Goal: Transaction & Acquisition: Download file/media

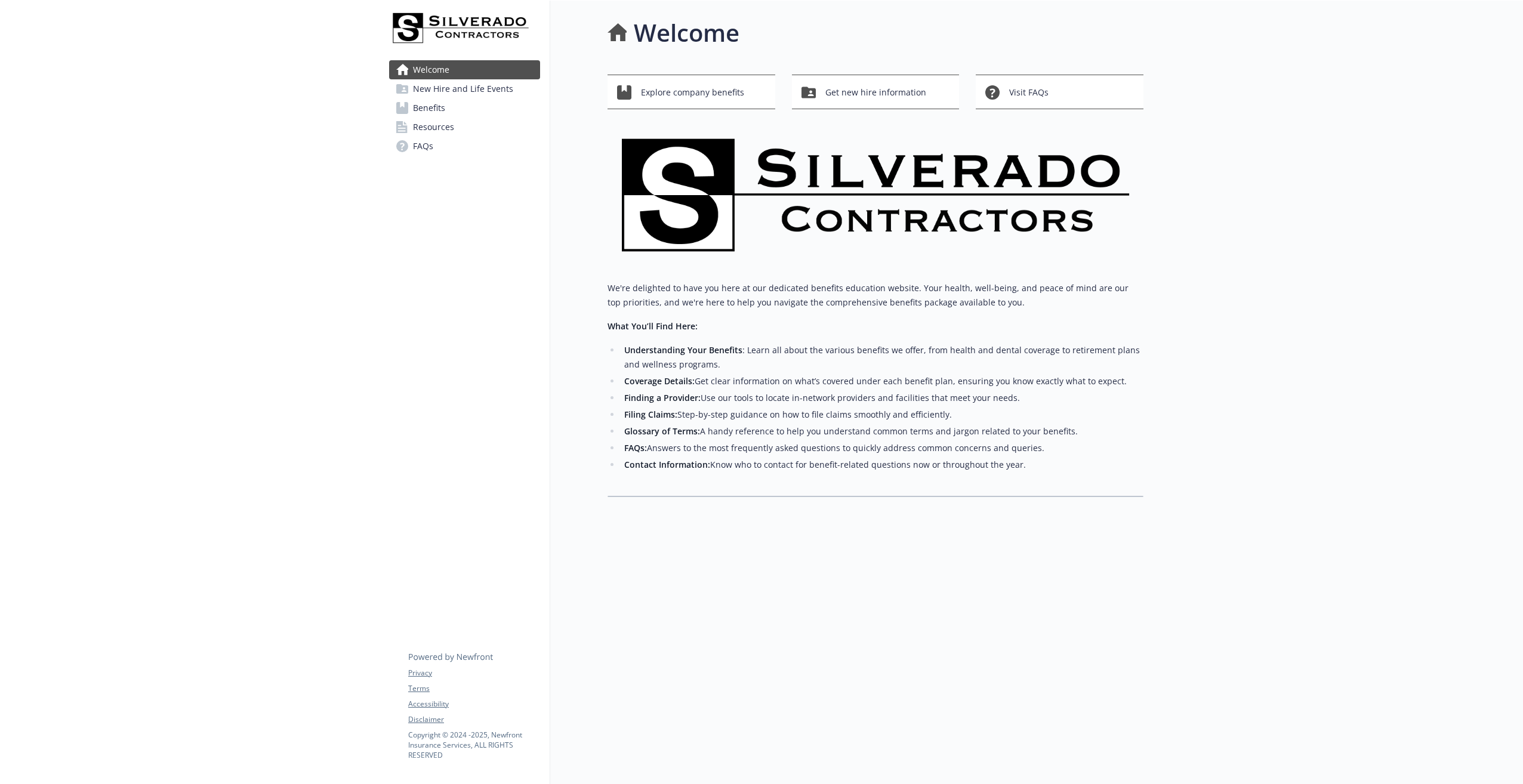
click at [425, 103] on span "Benefits" at bounding box center [429, 108] width 32 height 19
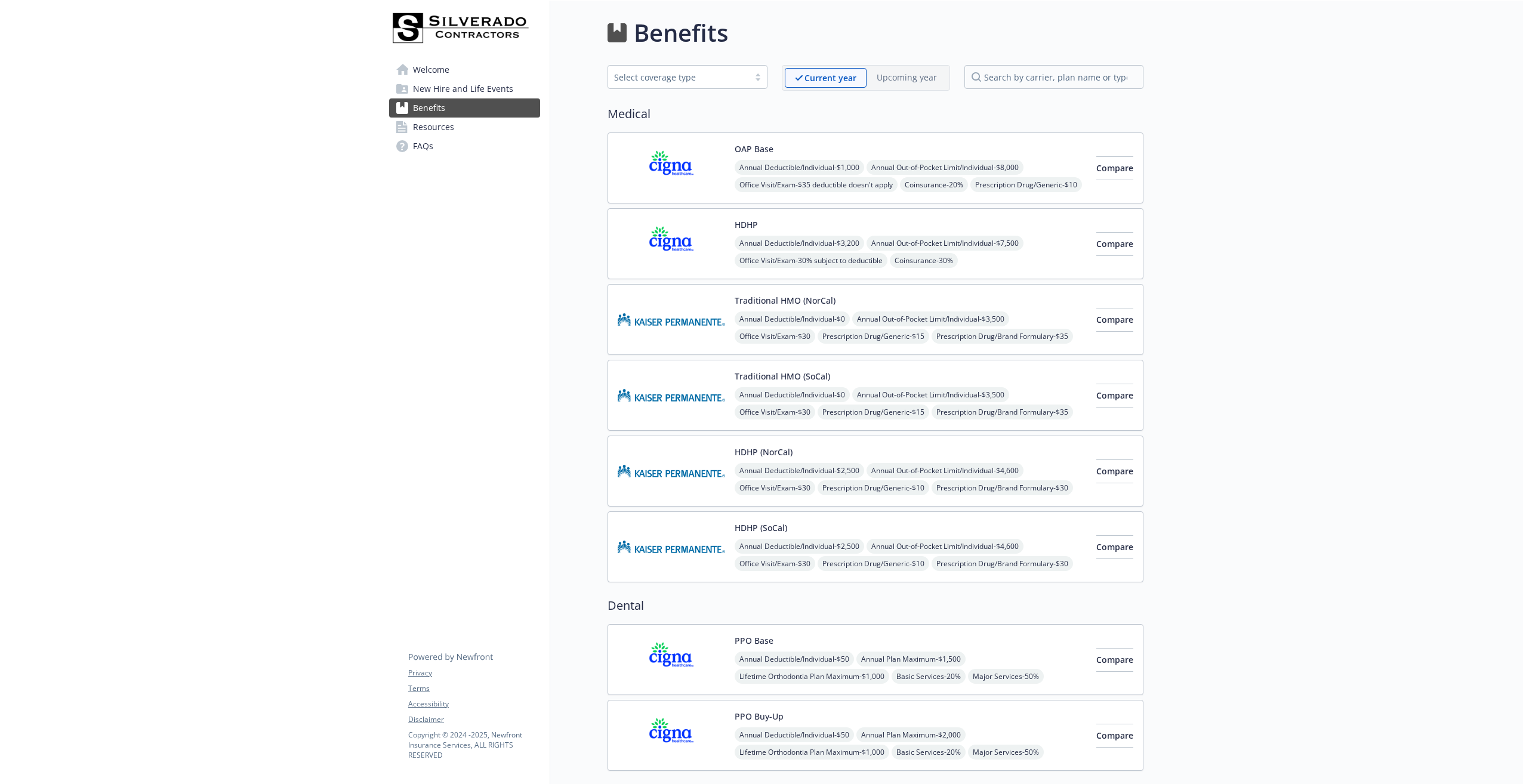
click at [703, 319] on img at bounding box center [671, 319] width 107 height 51
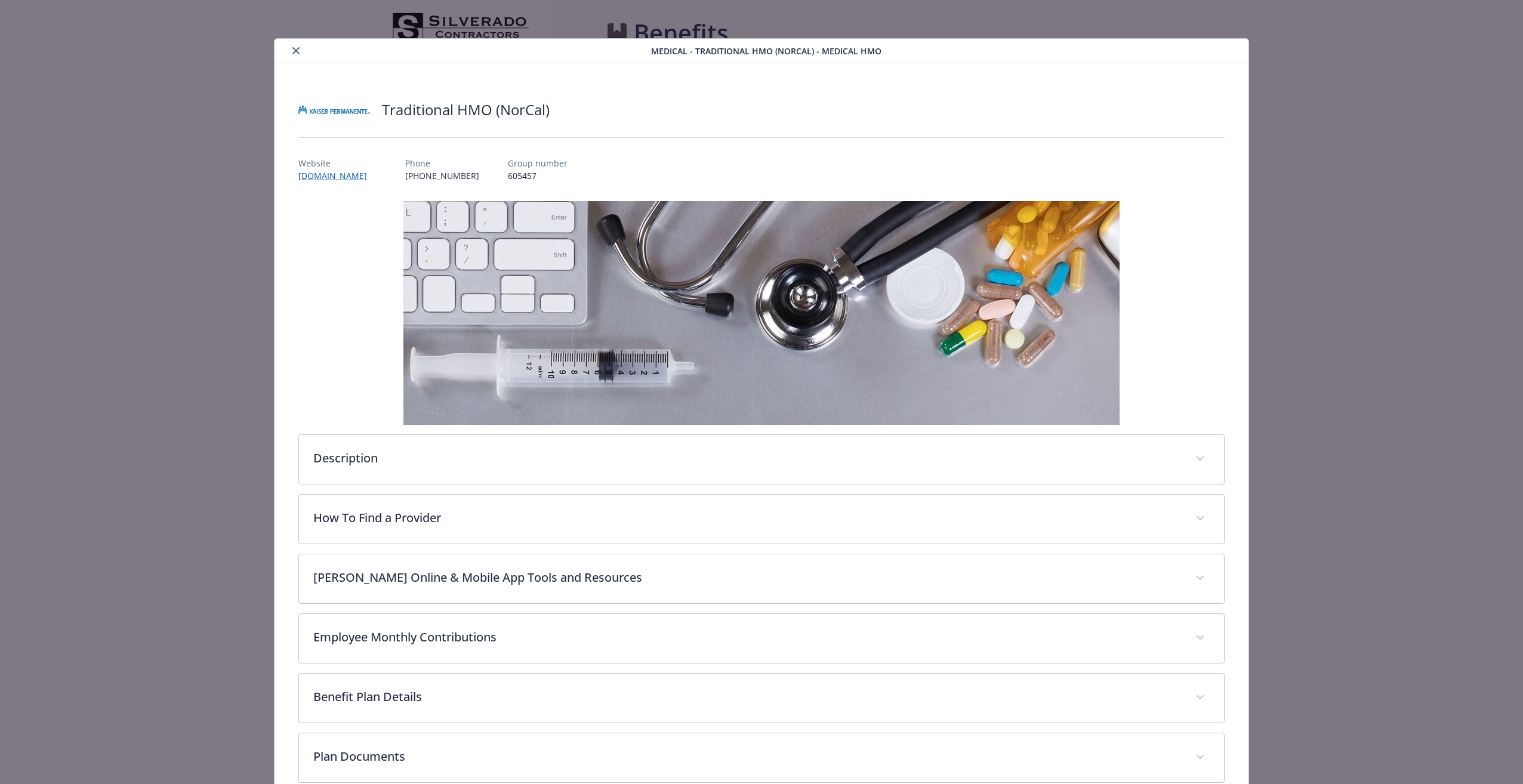
scroll to position [36, 0]
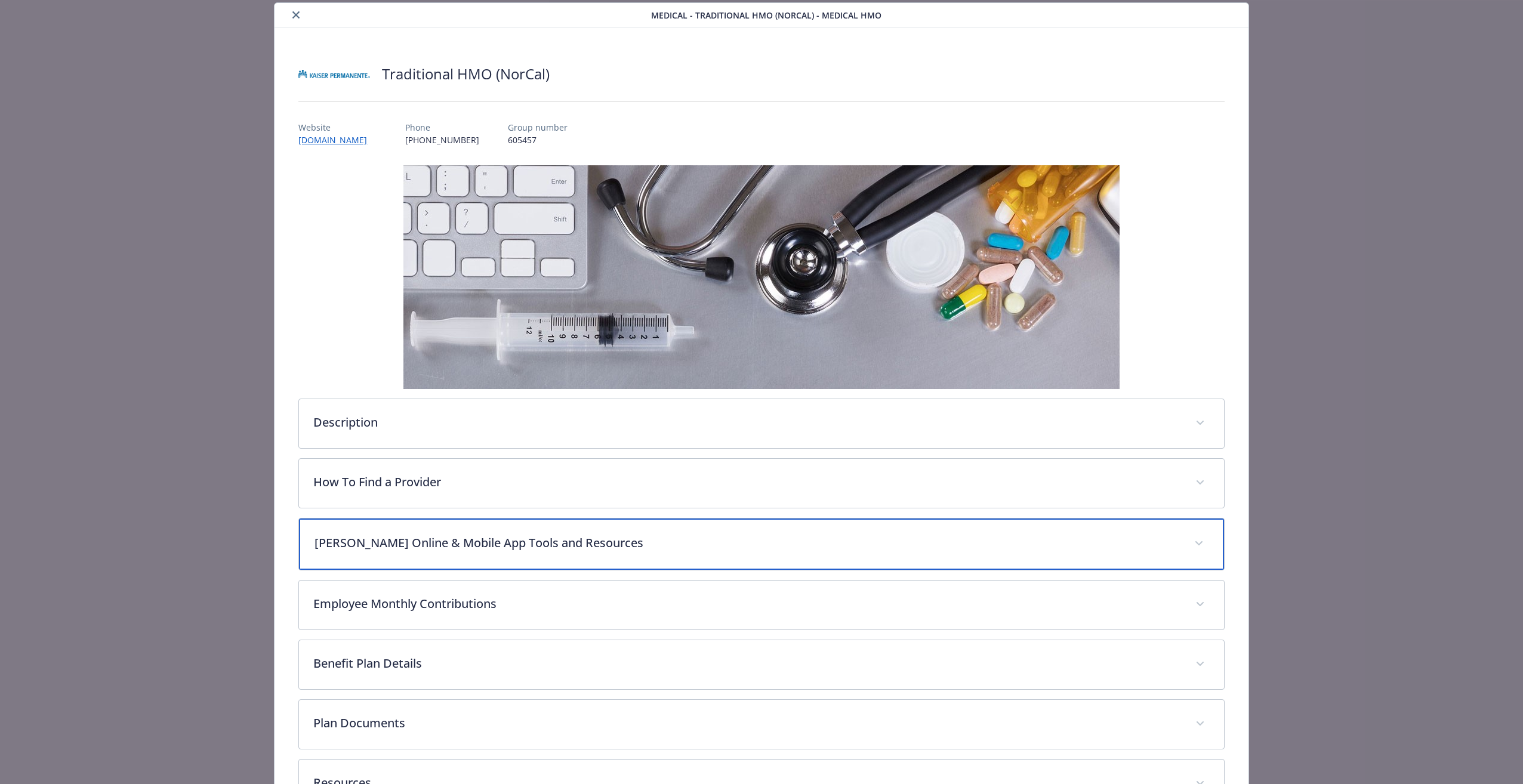
click at [403, 540] on p "[PERSON_NAME] Online & Mobile App Tools and Resources" at bounding box center [746, 542] width 864 height 18
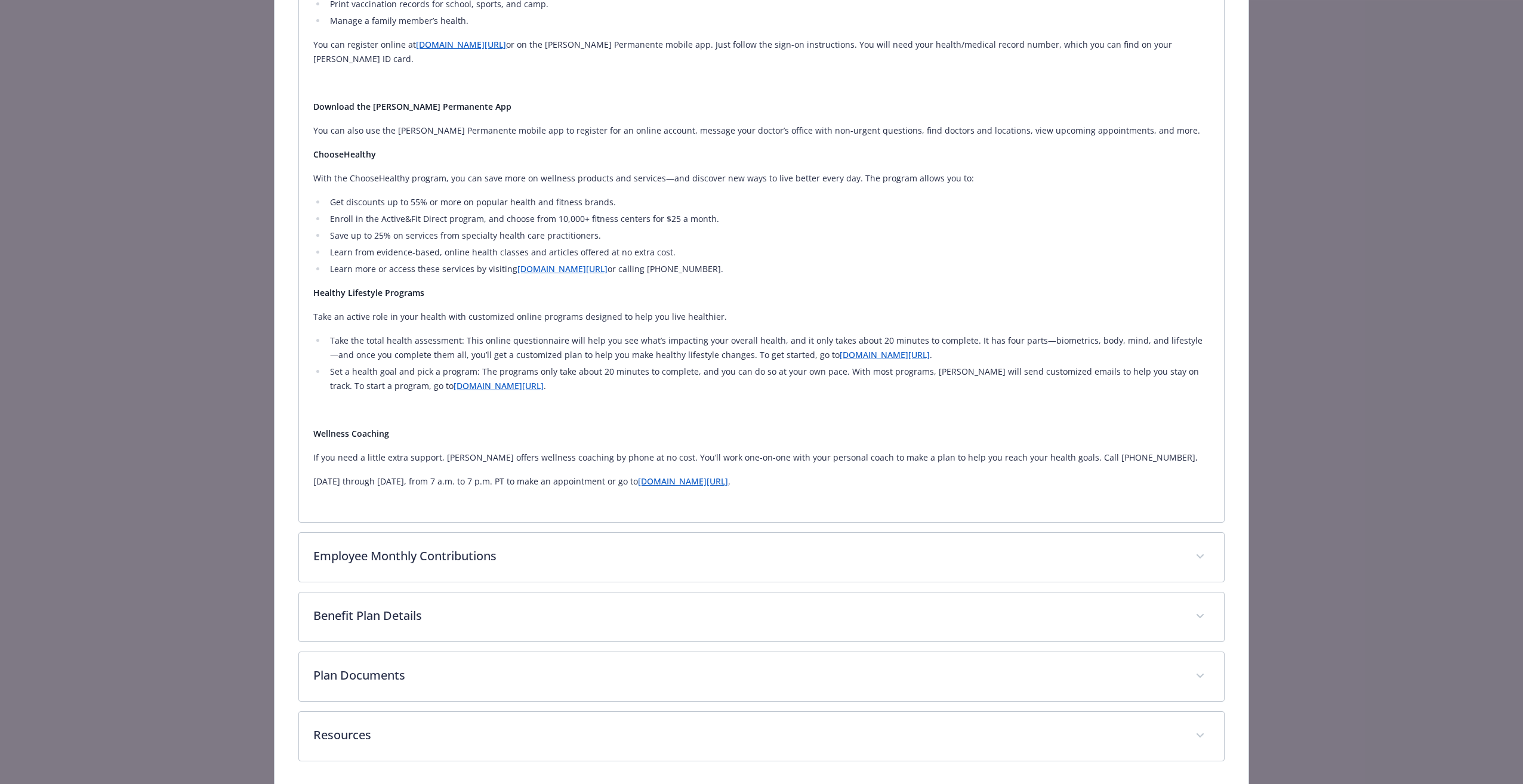
scroll to position [811, 0]
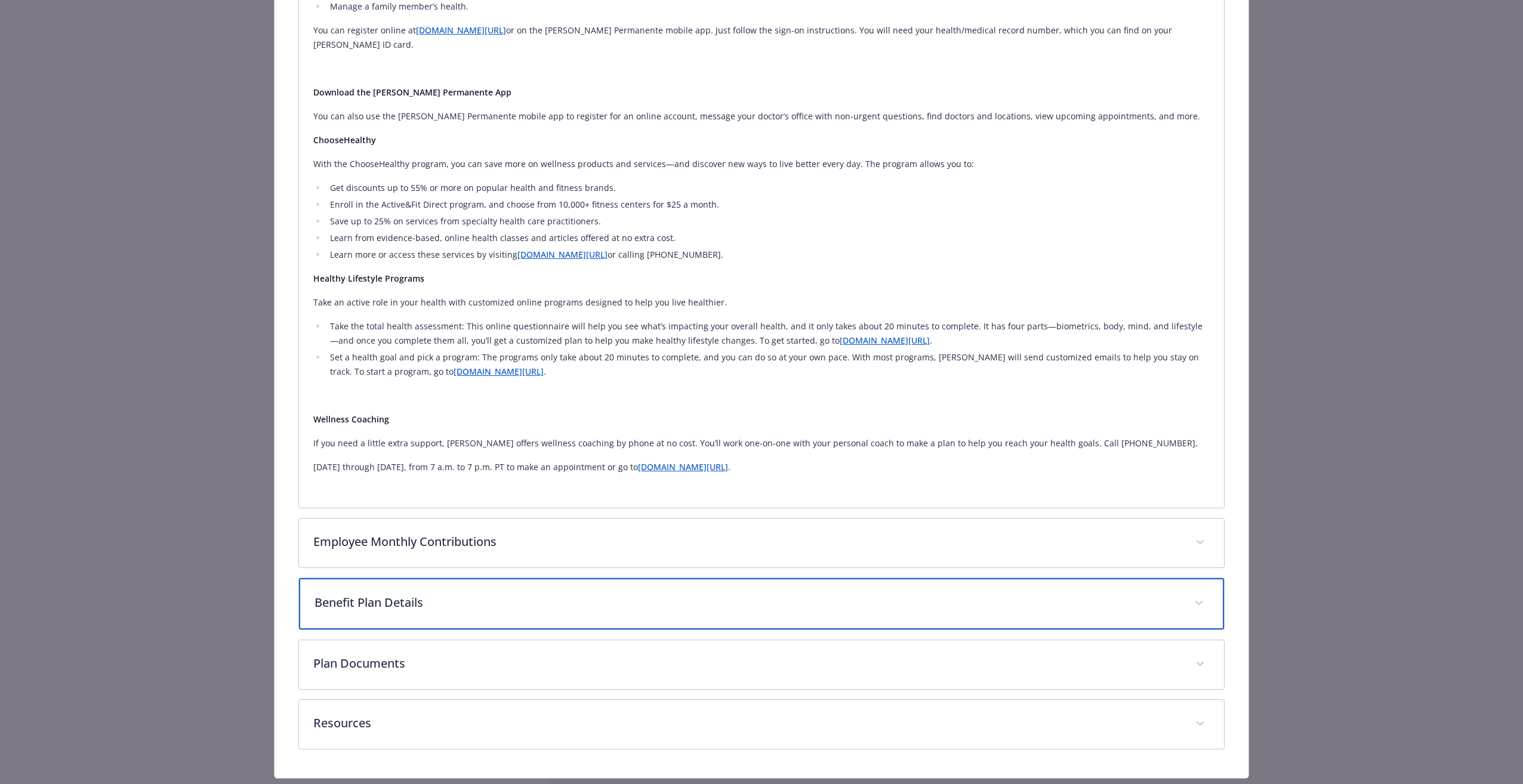
click at [391, 594] on p "Benefit Plan Details" at bounding box center [746, 602] width 864 height 18
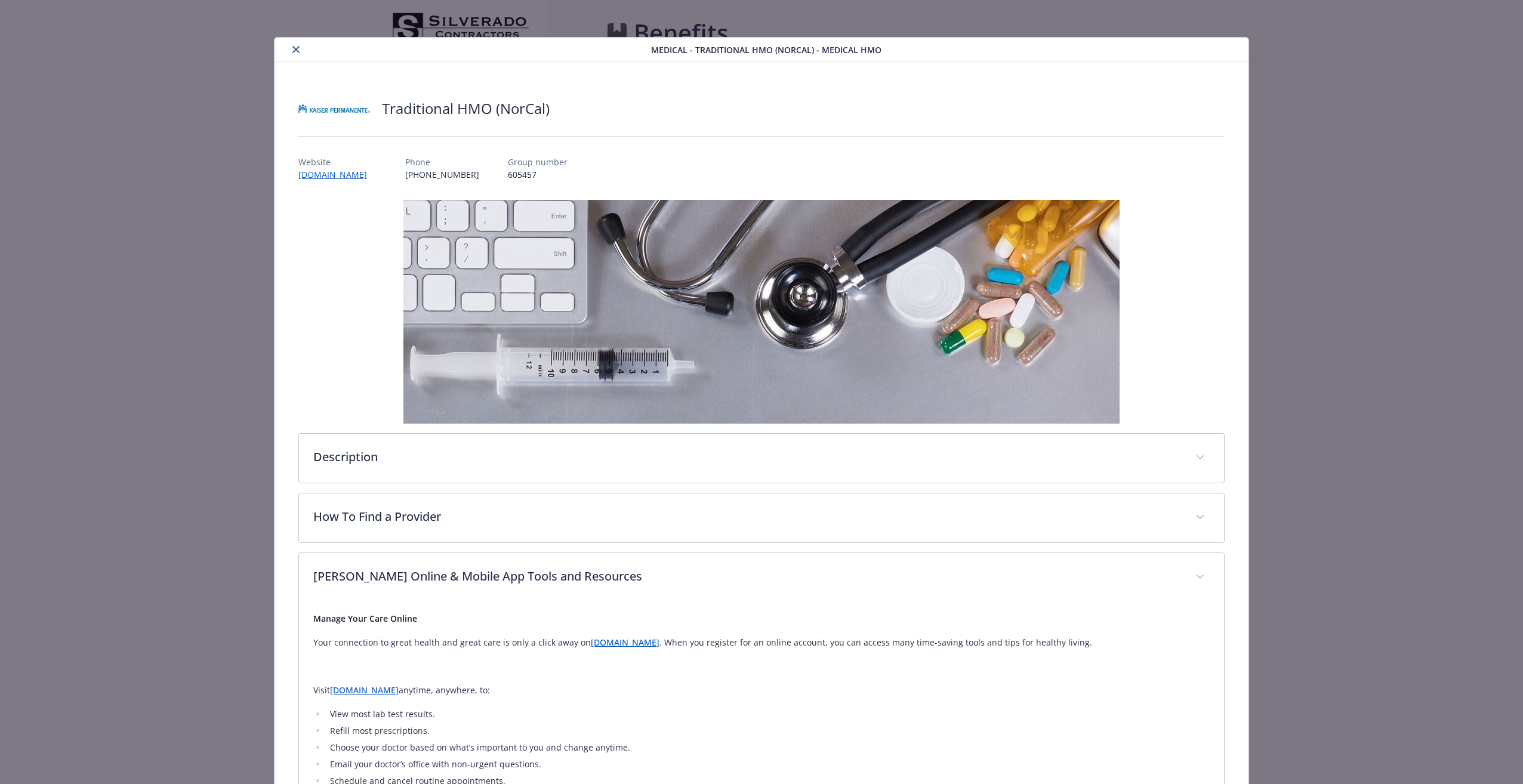
scroll to position [0, 0]
click at [317, 177] on link "[DOMAIN_NAME]" at bounding box center [339, 175] width 81 height 14
click at [289, 49] on button "close" at bounding box center [296, 50] width 14 height 14
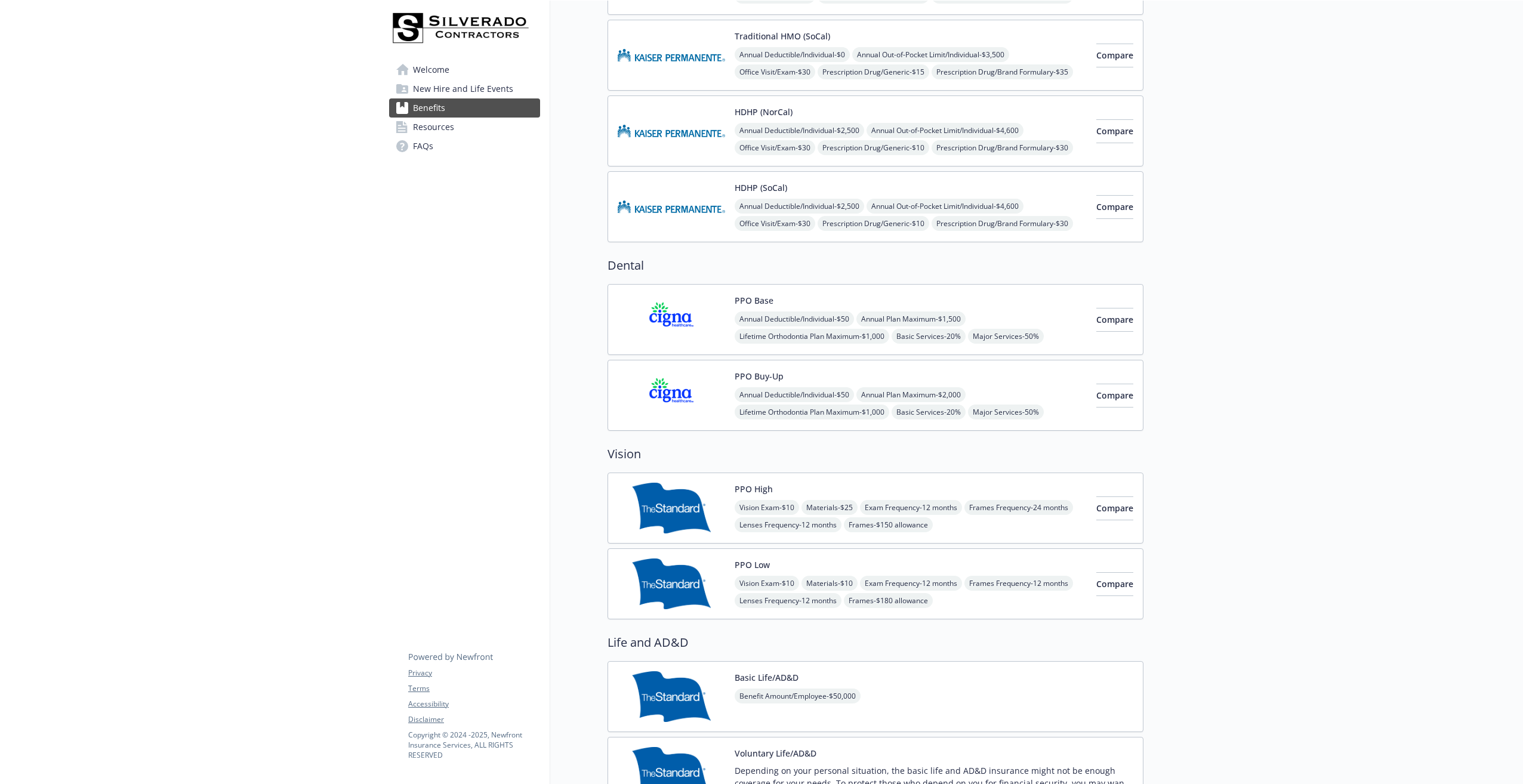
scroll to position [418, 0]
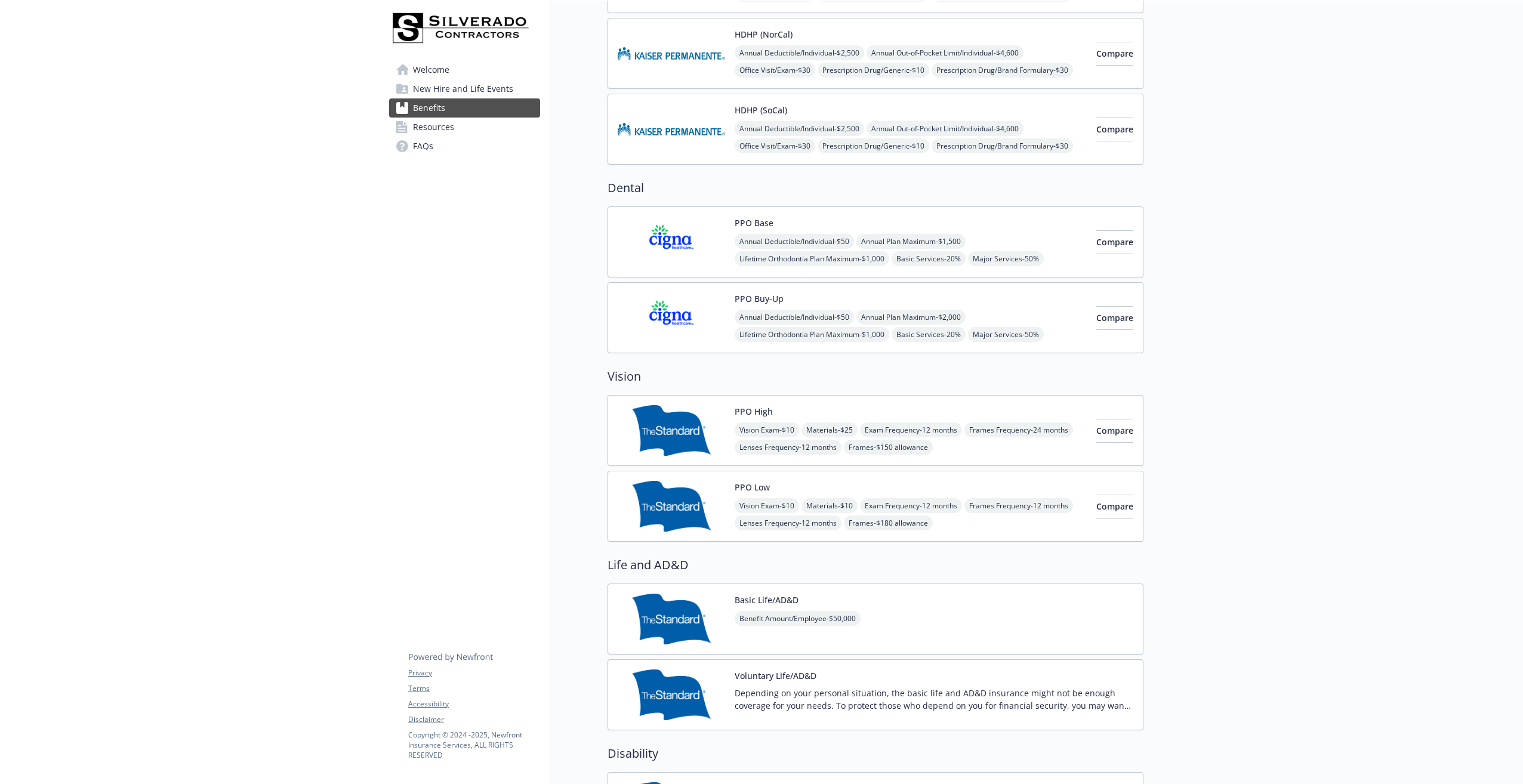
click at [683, 238] on img at bounding box center [671, 242] width 107 height 51
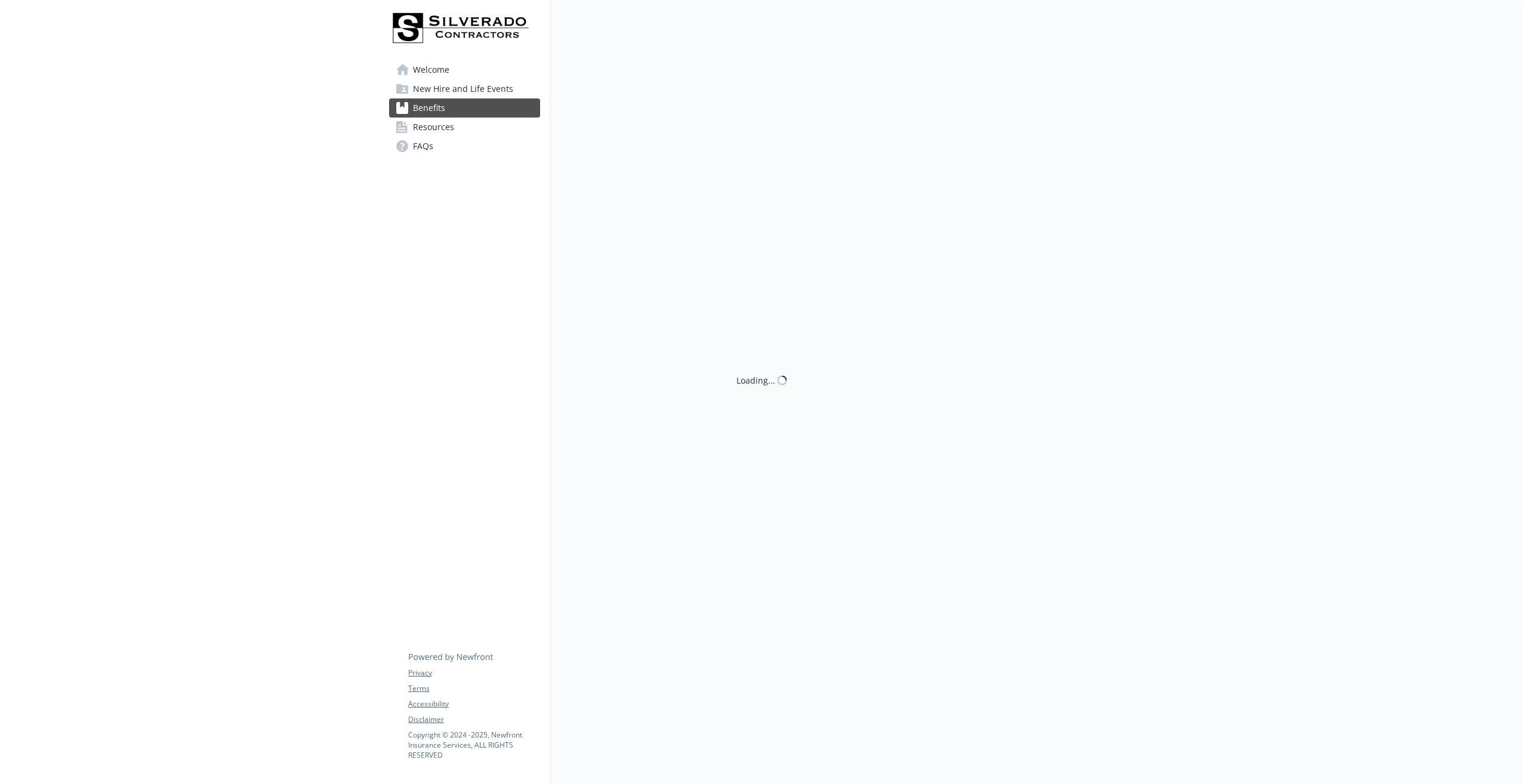
scroll to position [418, 0]
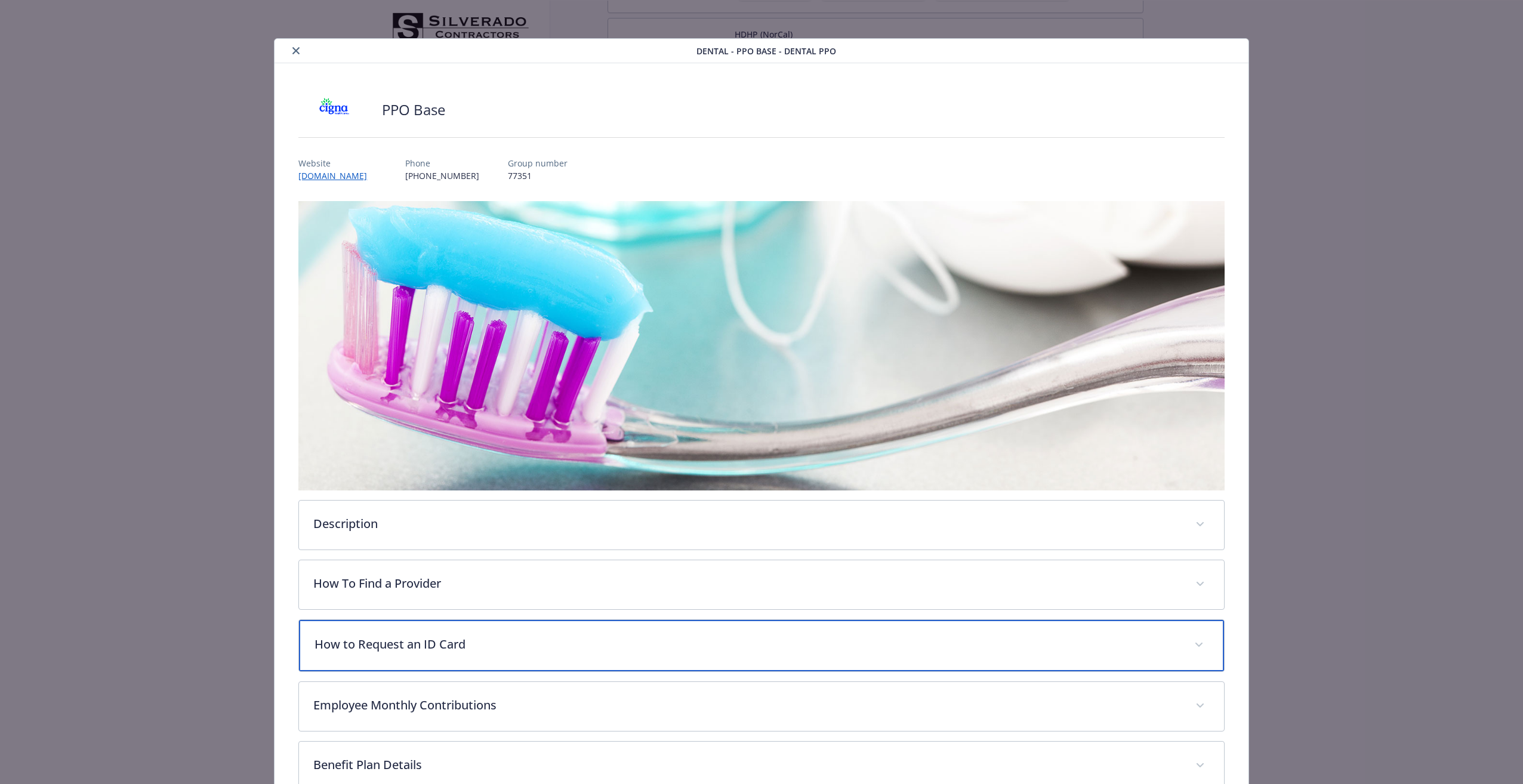
click at [391, 646] on p "How to Request an ID Card" at bounding box center [746, 644] width 864 height 18
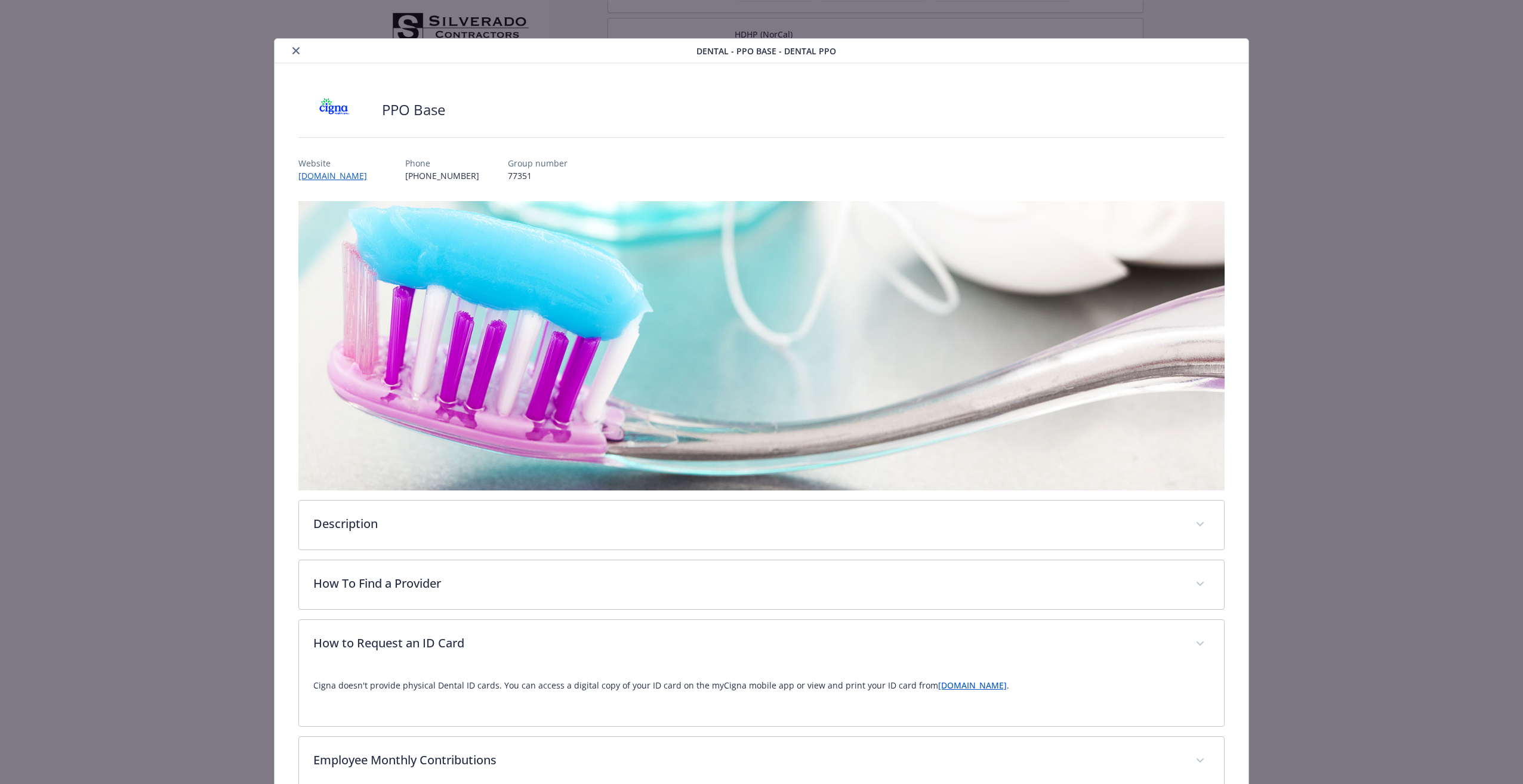
click at [941, 684] on link "[DOMAIN_NAME]" at bounding box center [971, 685] width 69 height 11
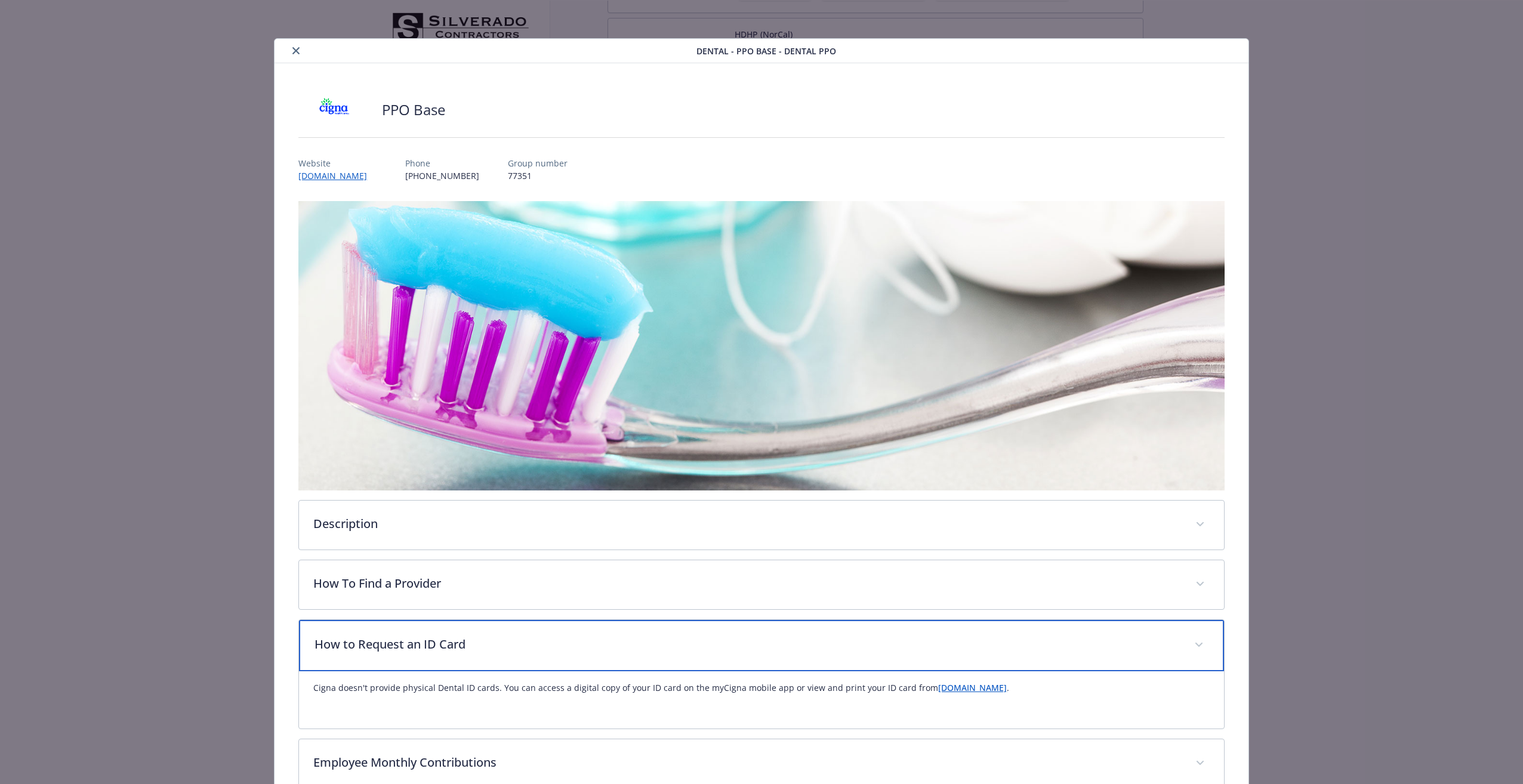
click at [420, 639] on p "How to Request an ID Card" at bounding box center [746, 644] width 864 height 18
click at [423, 643] on p "How to Request an ID Card" at bounding box center [746, 644] width 864 height 18
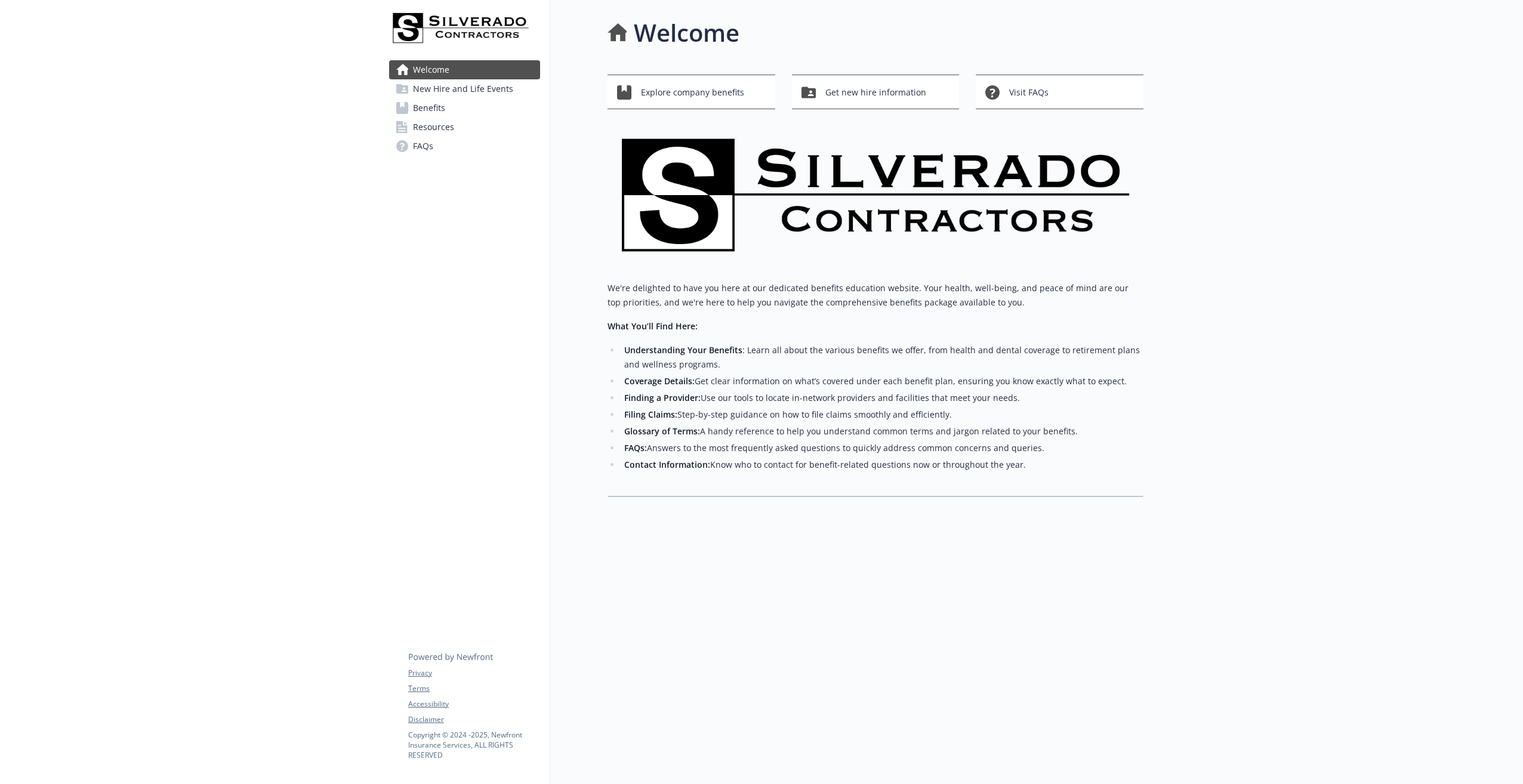
click at [434, 109] on span "Benefits" at bounding box center [429, 108] width 32 height 19
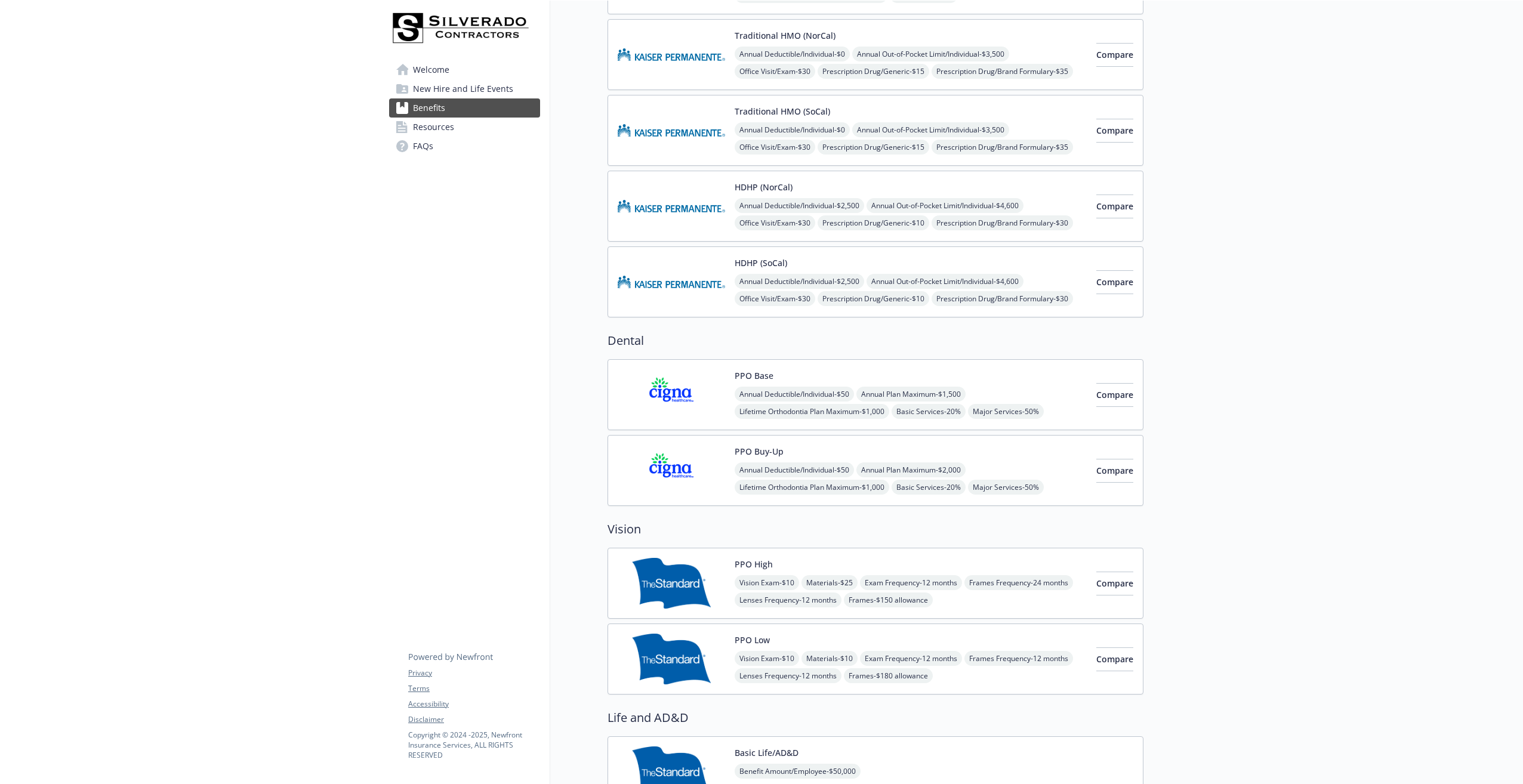
scroll to position [358, 0]
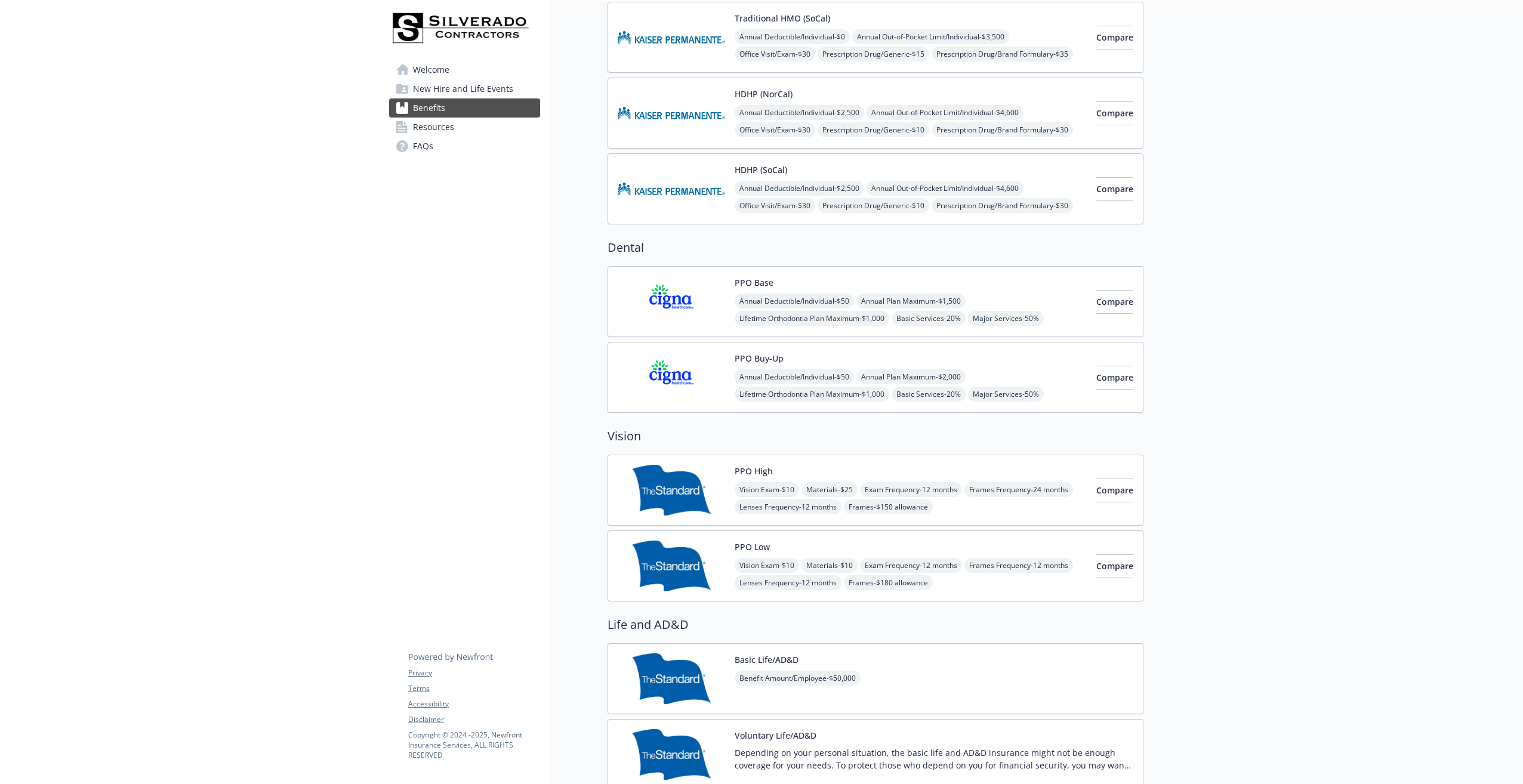
click at [698, 480] on img at bounding box center [671, 490] width 107 height 51
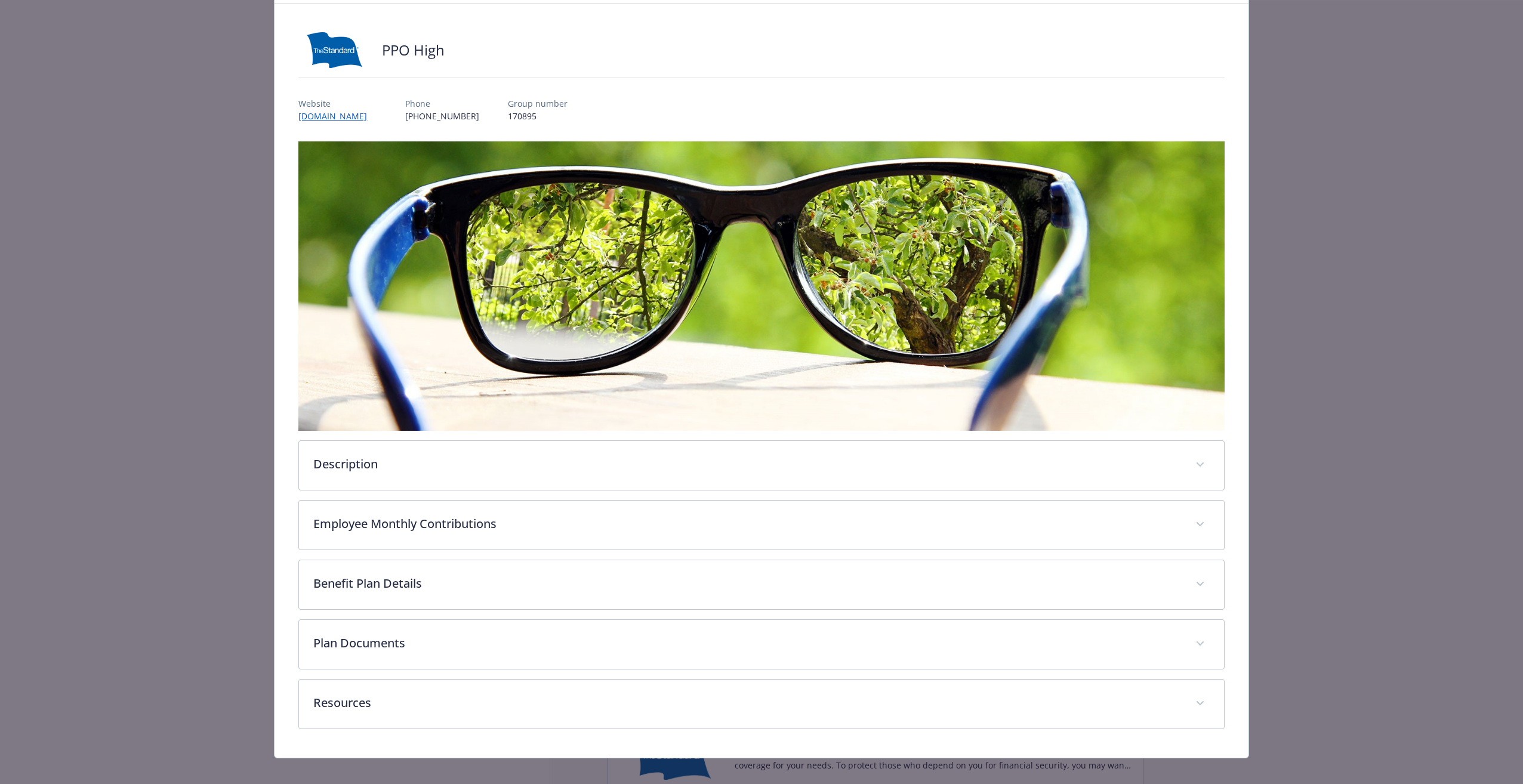
scroll to position [71, 0]
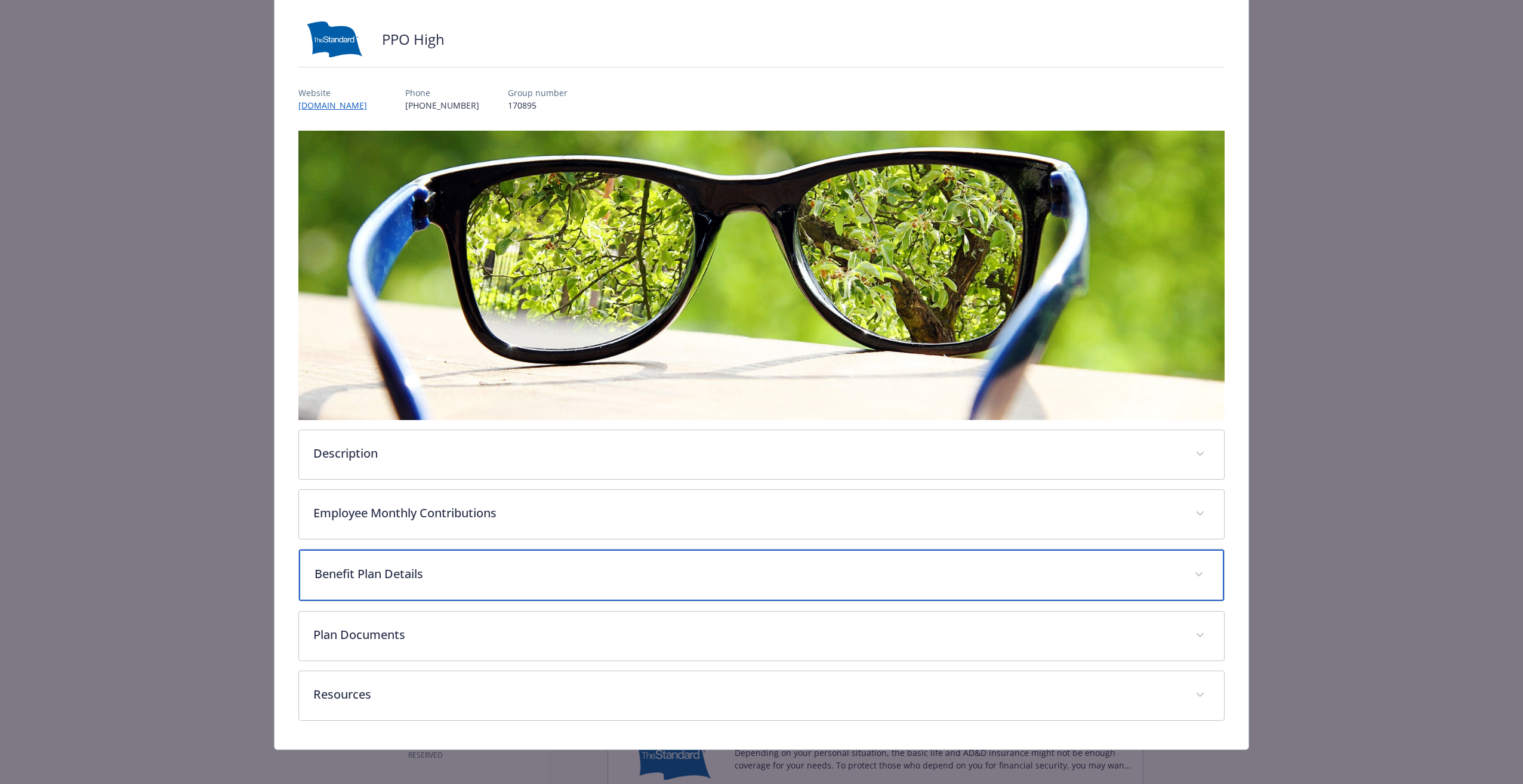
click at [391, 572] on p "Benefit Plan Details" at bounding box center [746, 573] width 864 height 18
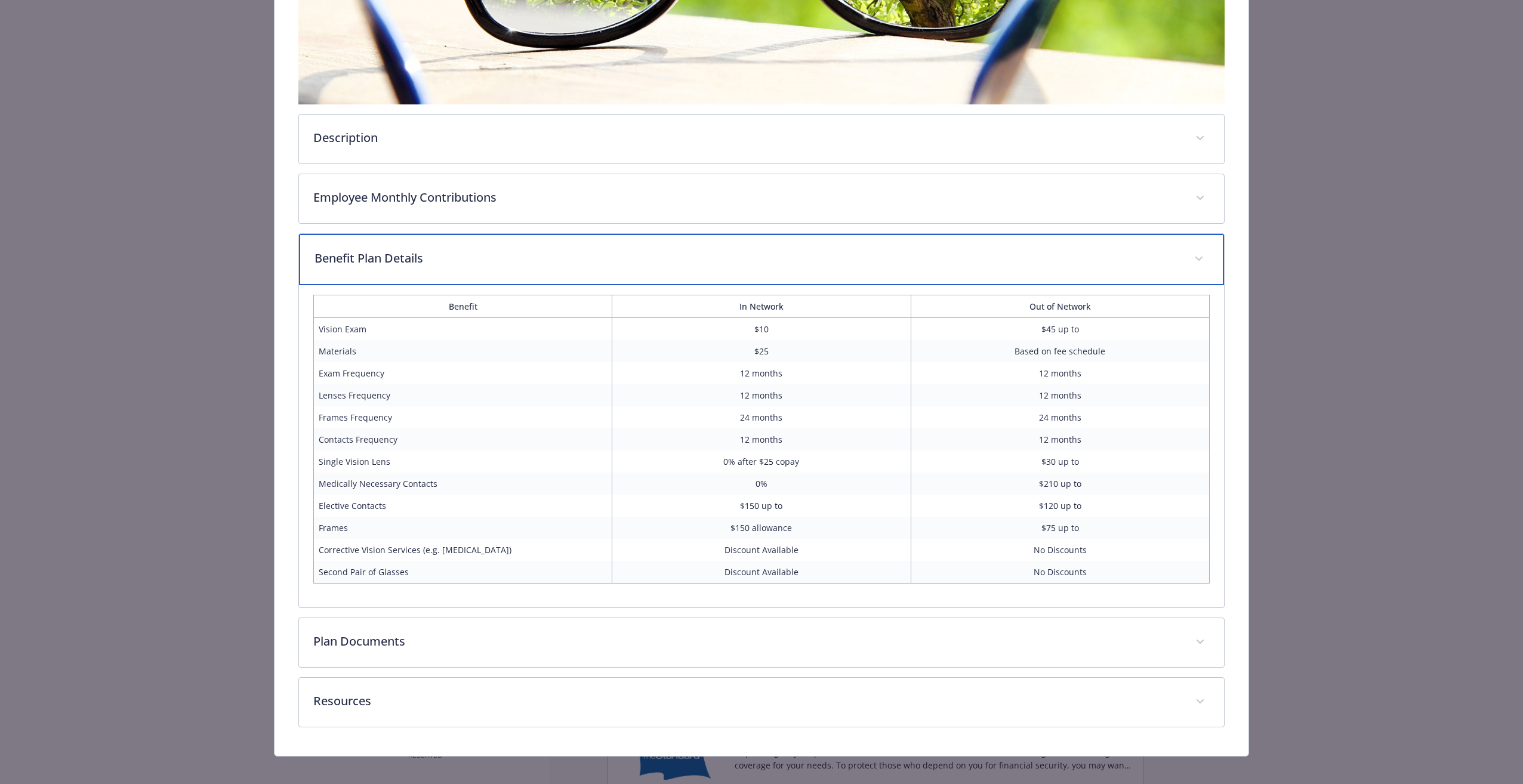
scroll to position [395, 0]
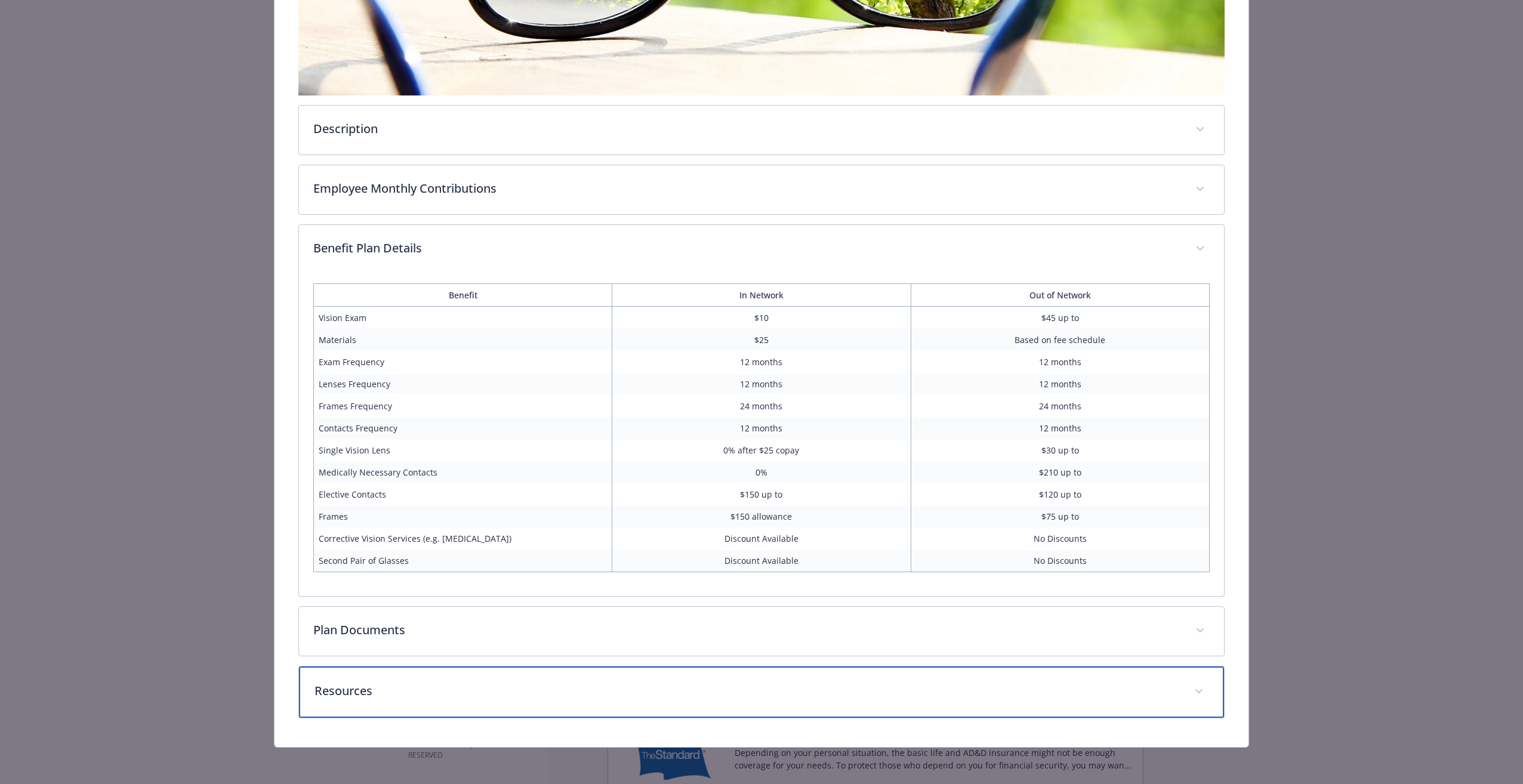
click at [364, 679] on div "Resources" at bounding box center [762, 692] width 924 height 52
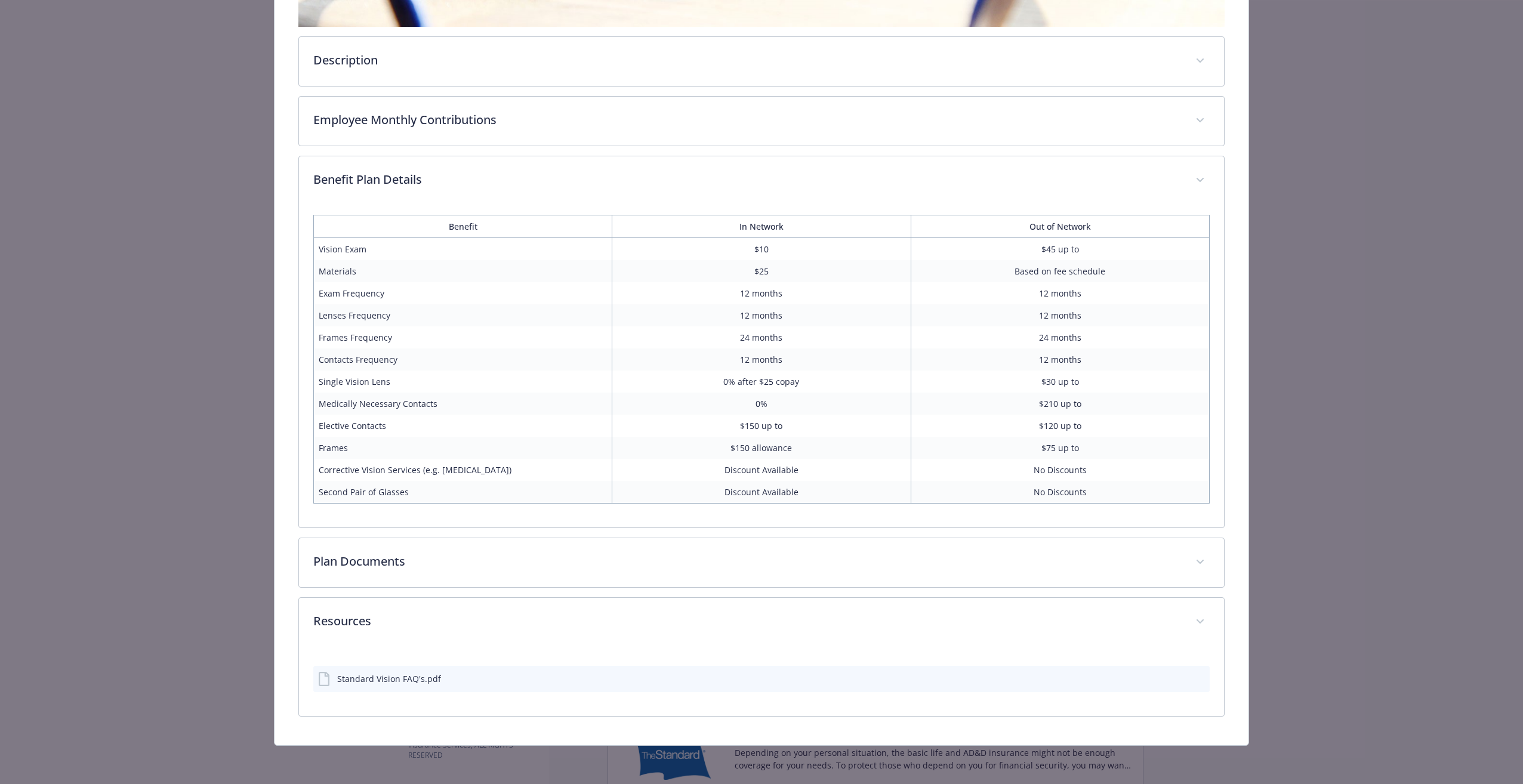
scroll to position [462, 0]
click at [367, 677] on div "Standard Vision FAQ's.pdf" at bounding box center [389, 680] width 104 height 12
click at [370, 682] on div "Standard Vision FAQ's.pdf" at bounding box center [389, 680] width 104 height 12
click at [1174, 680] on icon "download file" at bounding box center [1178, 680] width 9 height 9
